Goal: Task Accomplishment & Management: Manage account settings

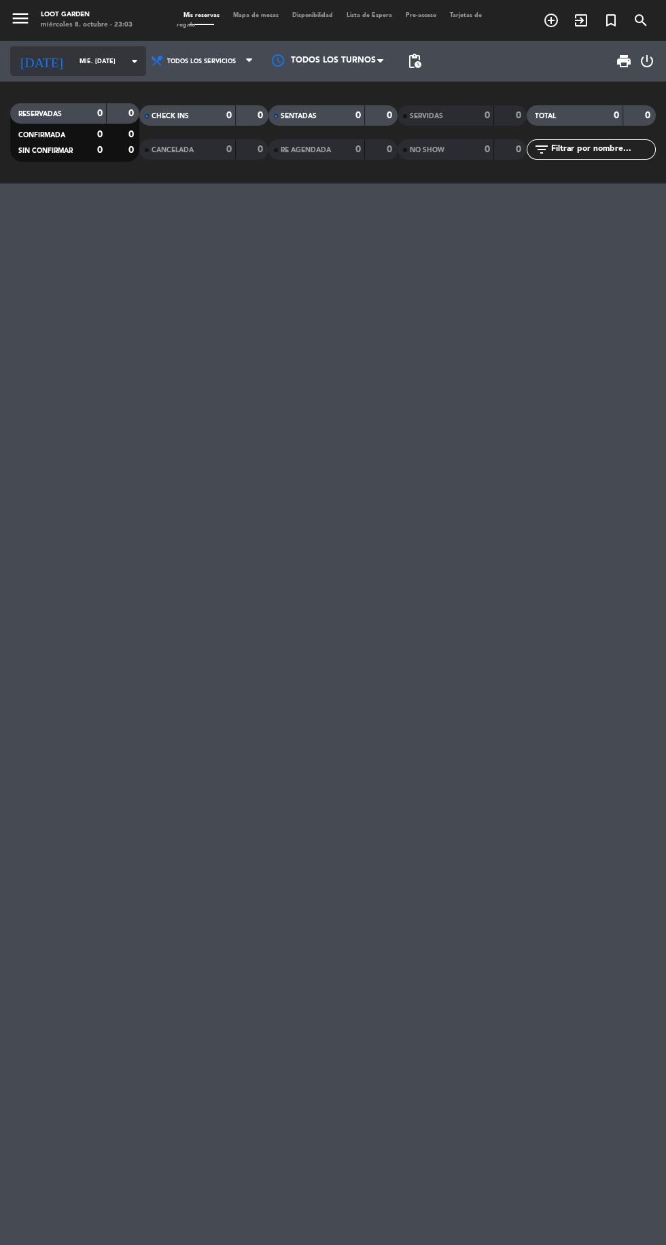
click at [106, 60] on input "mié. [DATE]" at bounding box center [116, 61] width 86 height 21
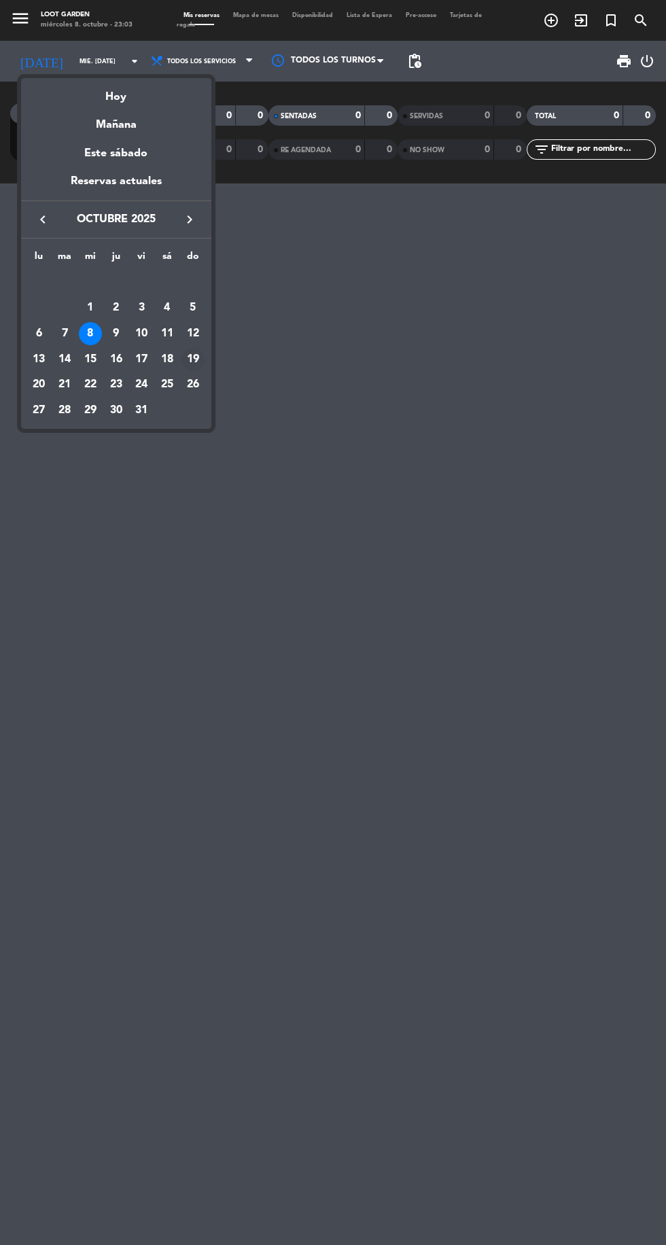
click at [200, 366] on div "19" at bounding box center [192, 359] width 23 height 23
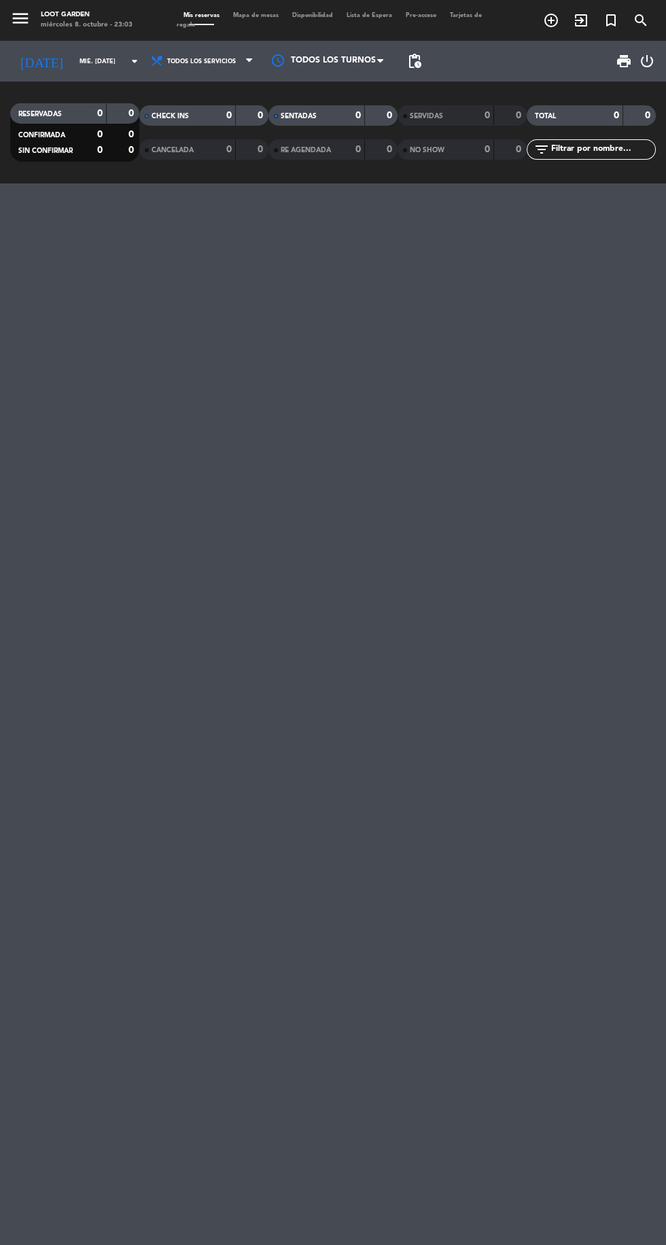
type input "dom. [DATE]"
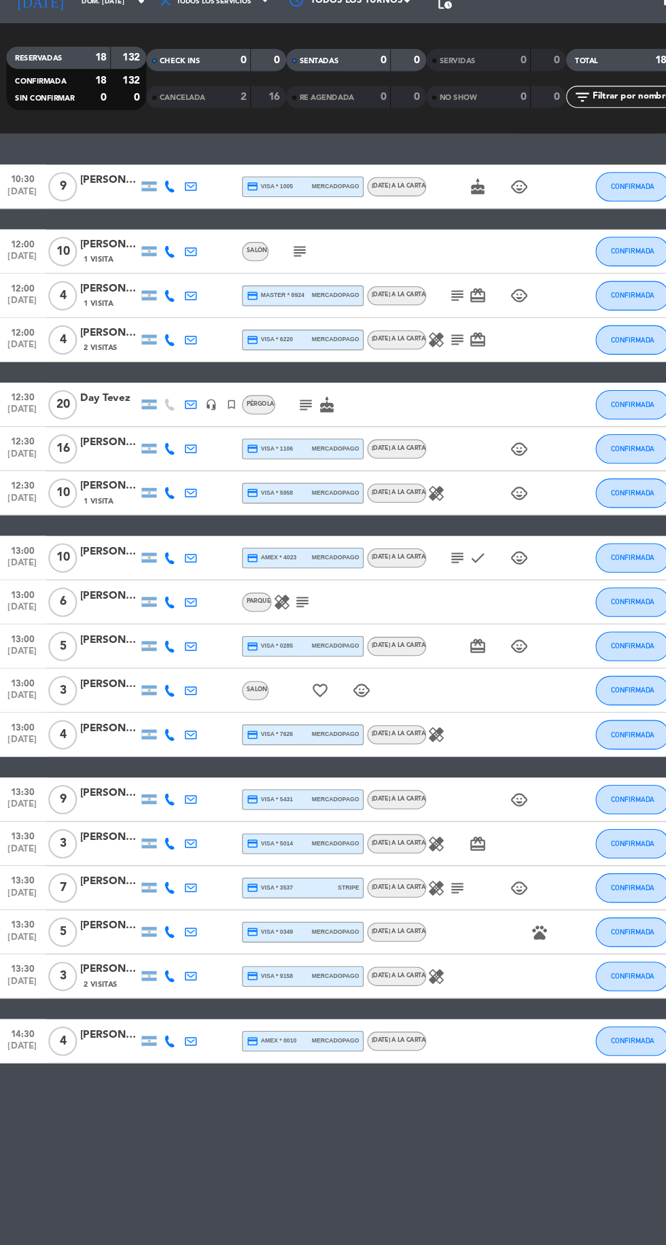
scroll to position [1, 0]
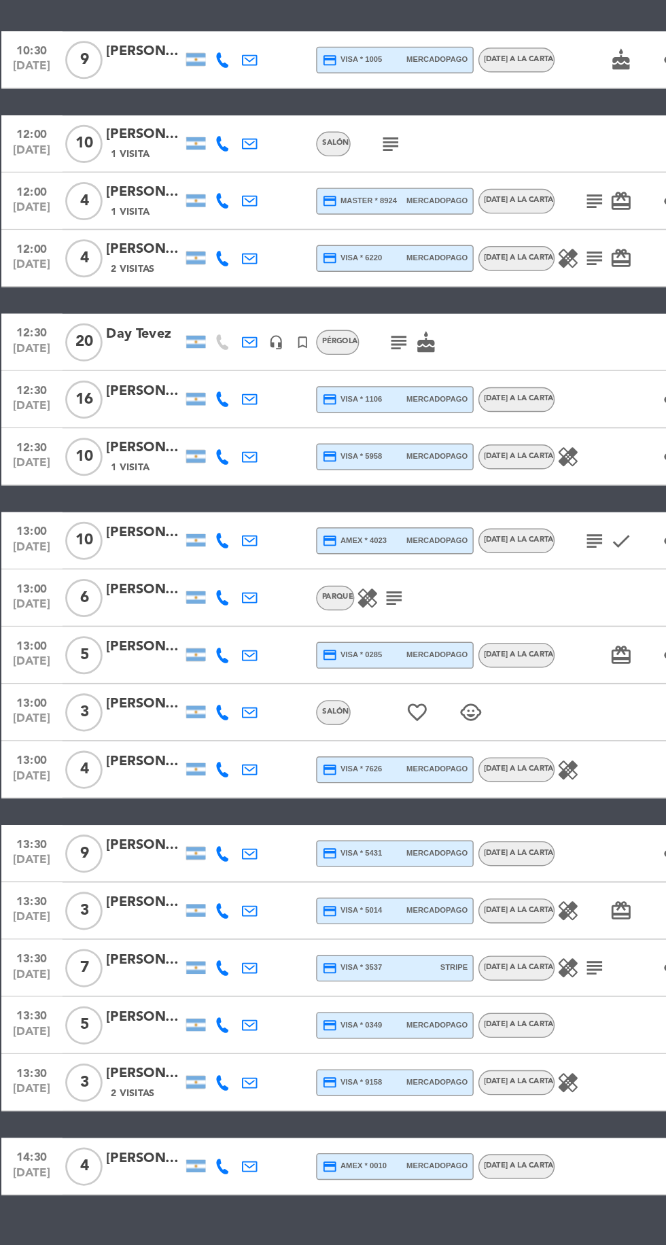
click at [92, 787] on div "[PERSON_NAME]" at bounding box center [105, 792] width 54 height 16
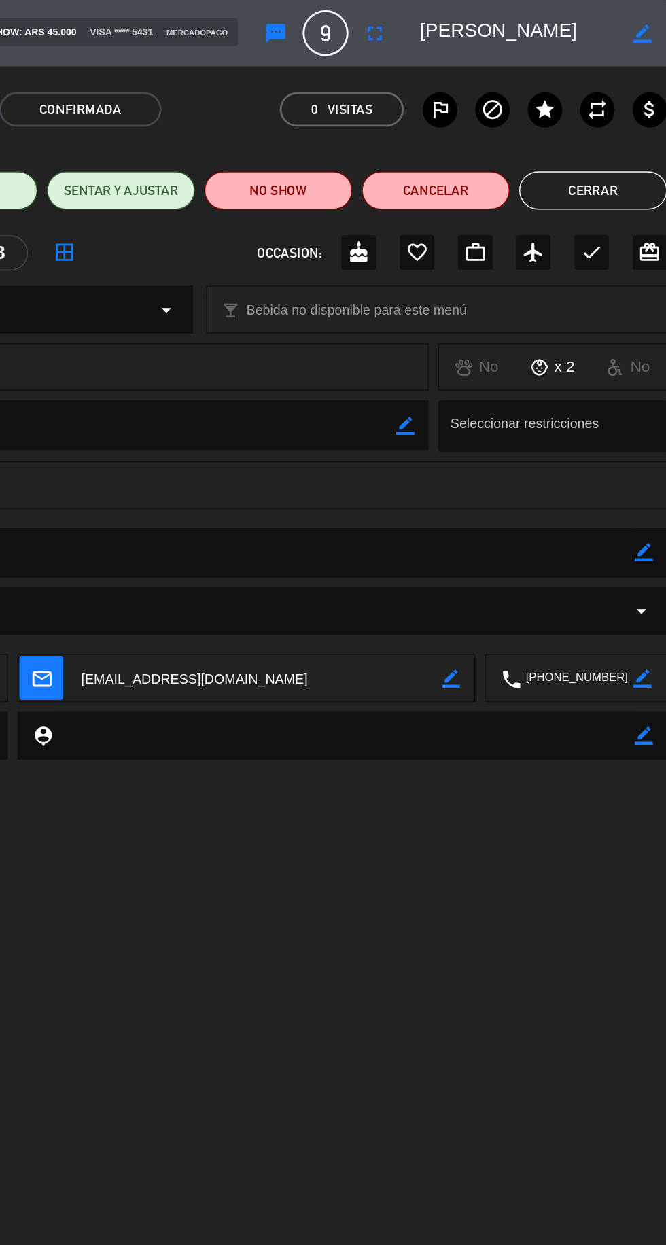
scroll to position [0, 0]
click at [463, 28] on icon "fullscreen" at bounding box center [458, 24] width 16 height 16
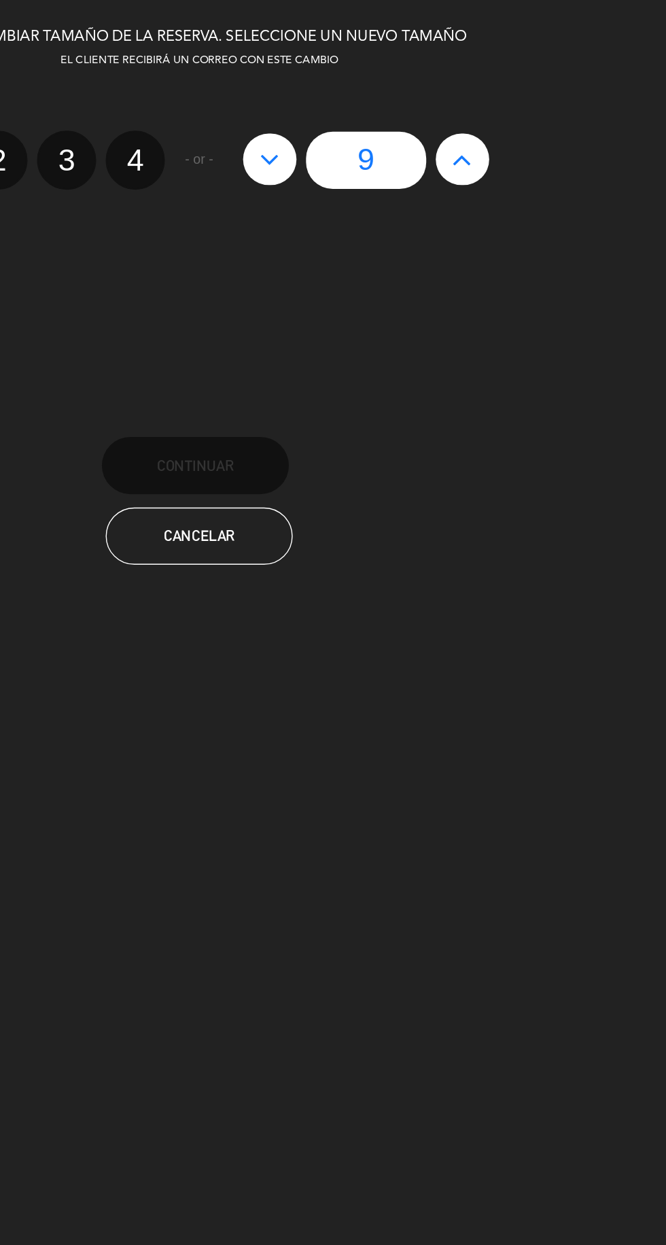
click at [530, 109] on button at bounding box center [520, 113] width 38 height 37
type input "10"
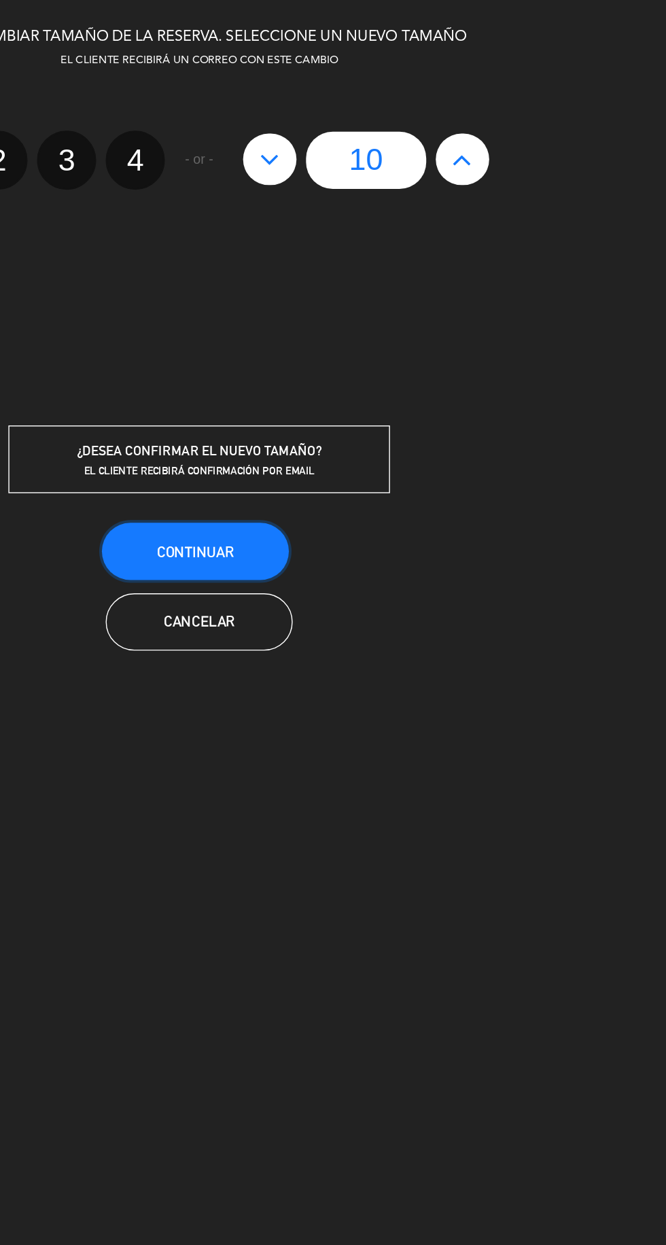
click at [368, 388] on button "Continuar" at bounding box center [330, 392] width 133 height 41
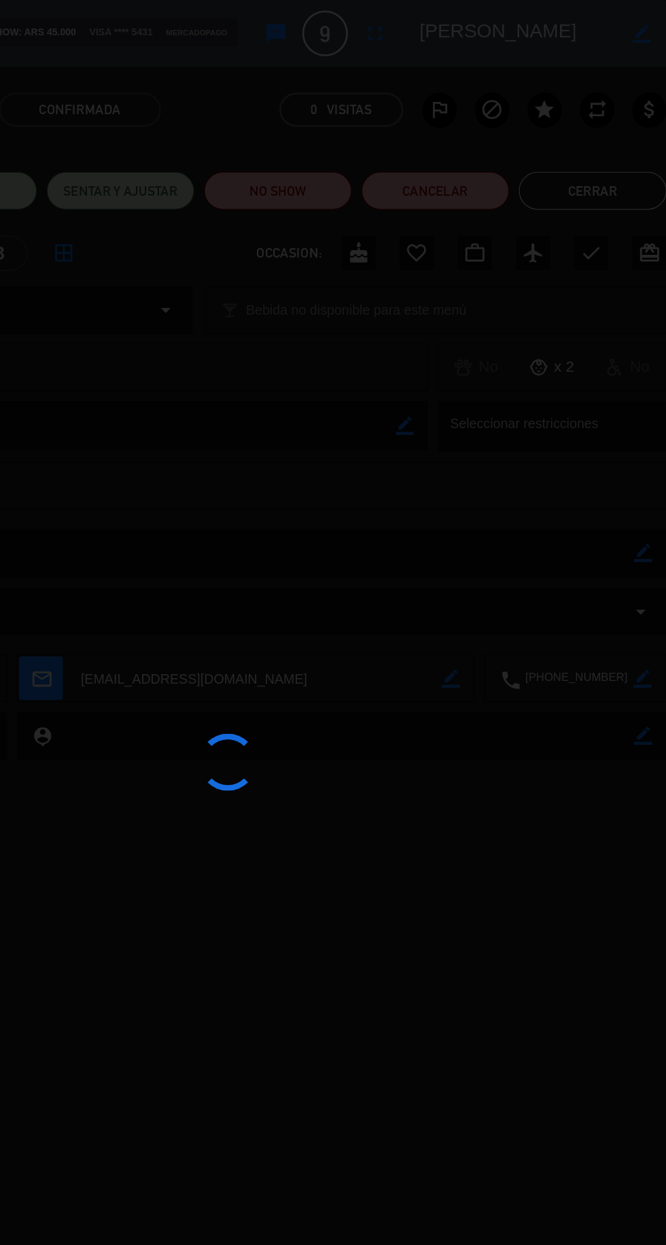
click at [631, 121] on div at bounding box center [333, 622] width 666 height 1245
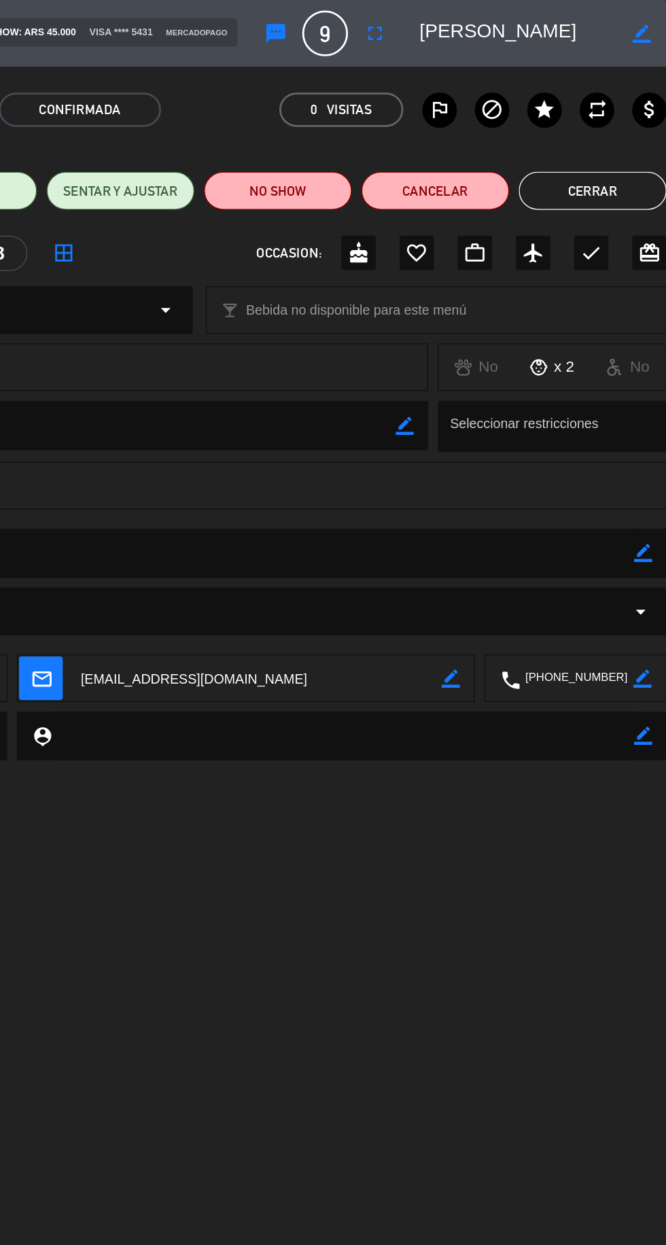
click at [624, 145] on button "Cerrar" at bounding box center [613, 135] width 105 height 27
